Goal: Information Seeking & Learning: Learn about a topic

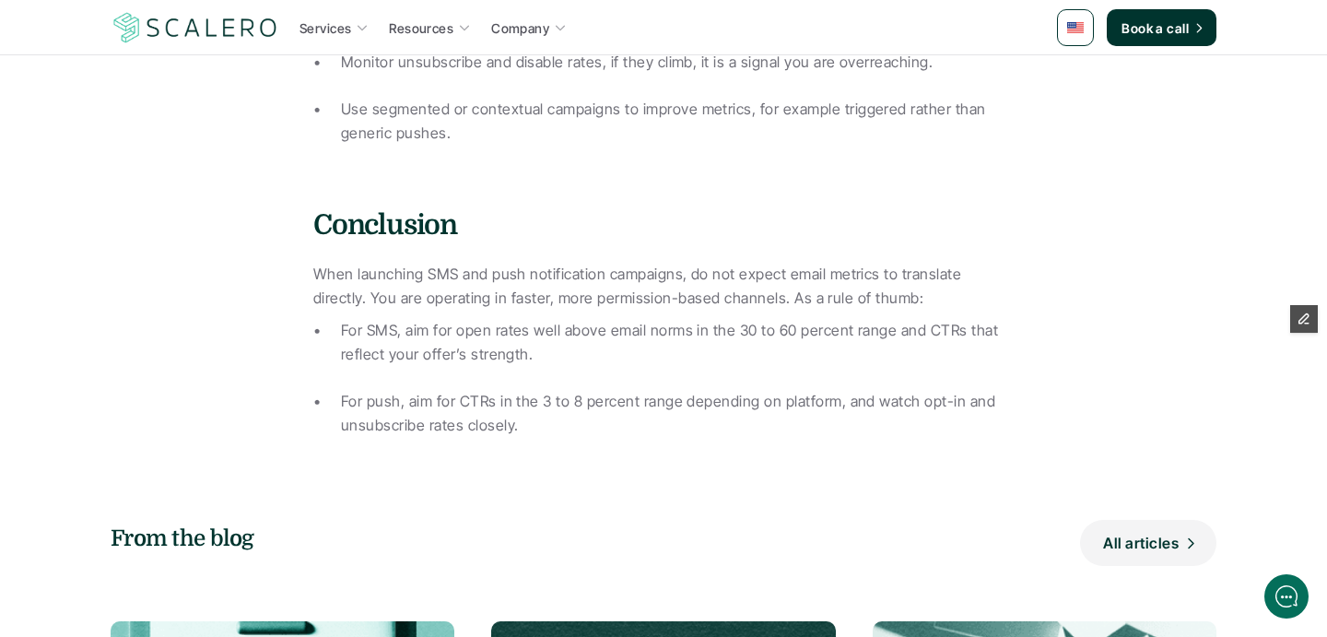
scroll to position [2956, 0]
